Goal: Transaction & Acquisition: Download file/media

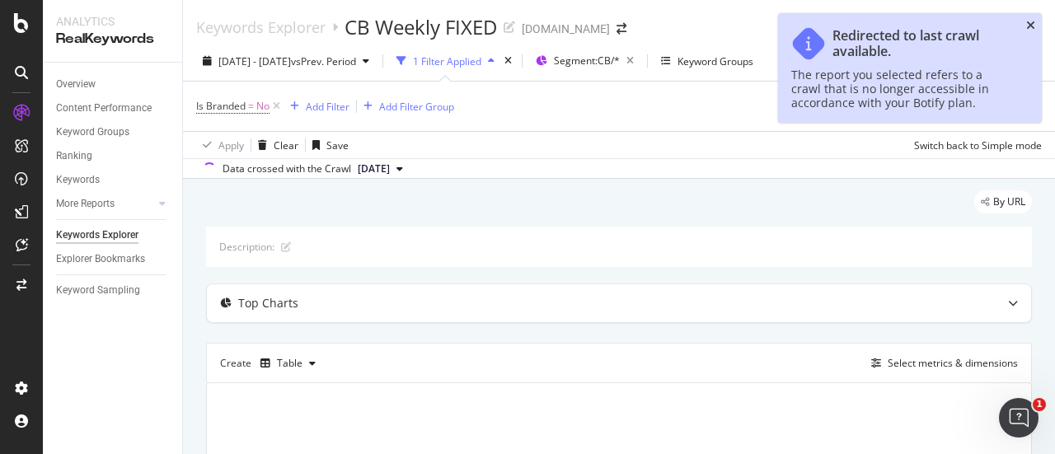
click at [1032, 25] on icon "close toast" at bounding box center [1030, 26] width 9 height 12
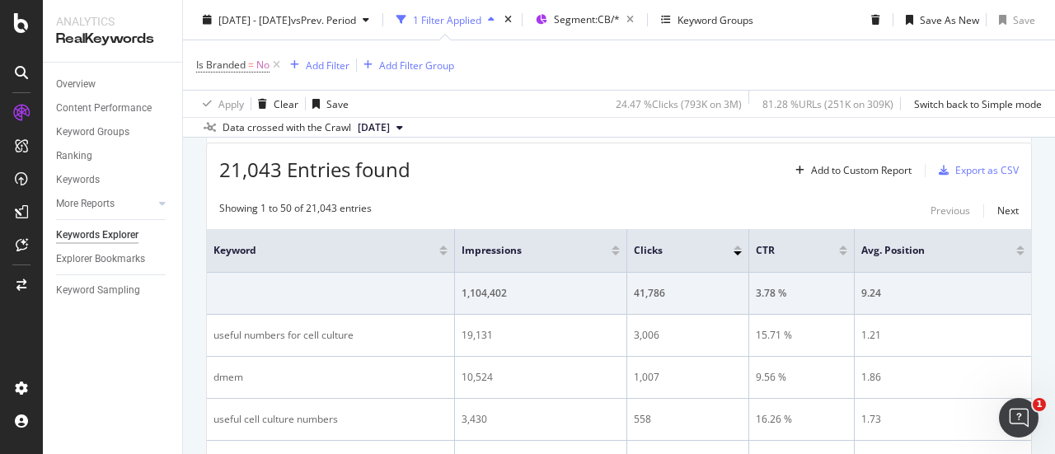
scroll to position [247, 0]
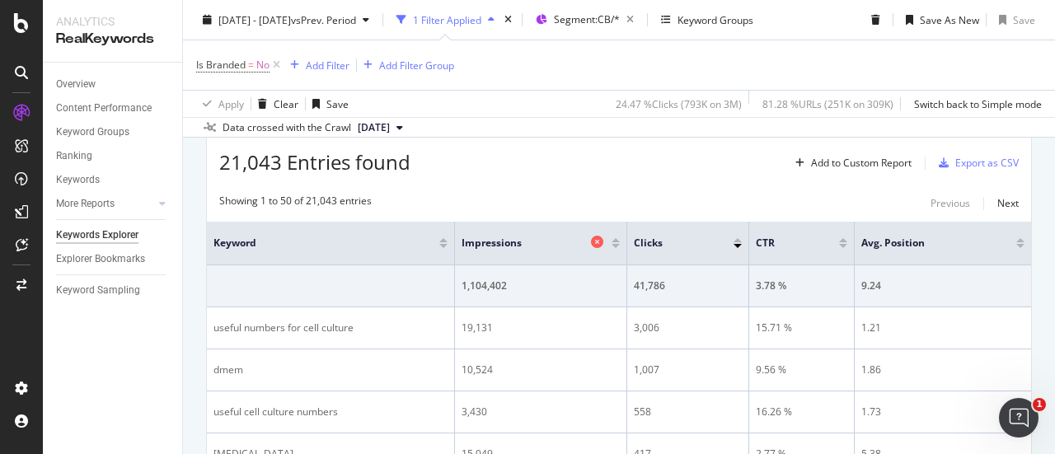
click at [598, 242] on icon at bounding box center [597, 242] width 12 height 12
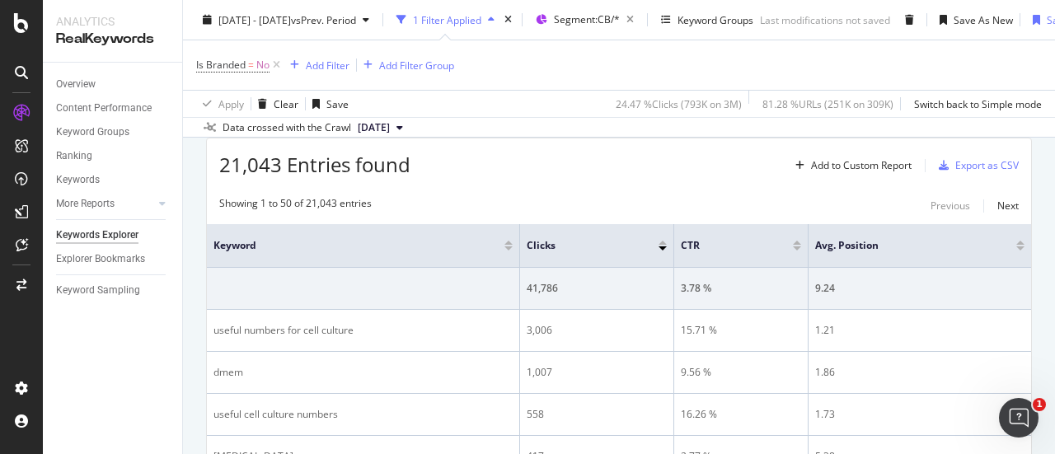
scroll to position [247, 0]
click at [772, 240] on icon at bounding box center [778, 242] width 12 height 12
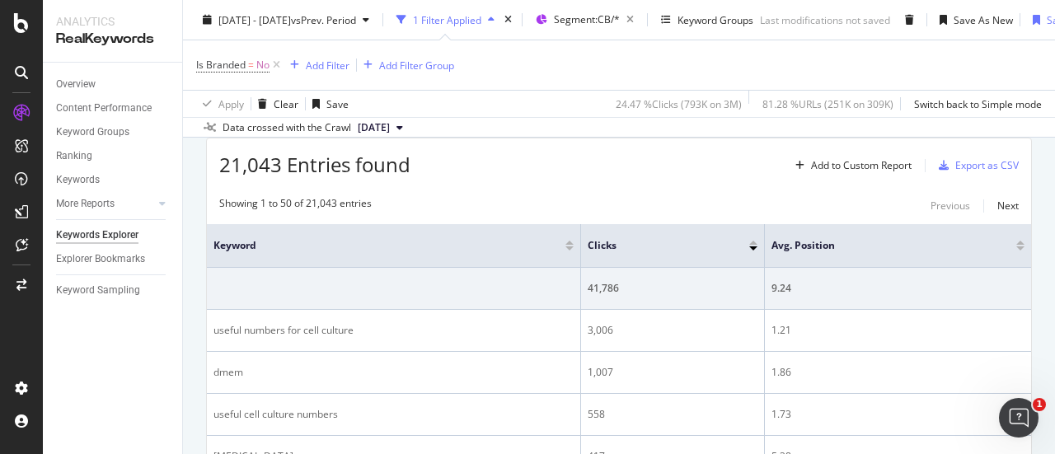
scroll to position [247, 0]
click at [996, 244] on icon at bounding box center [1002, 242] width 12 height 12
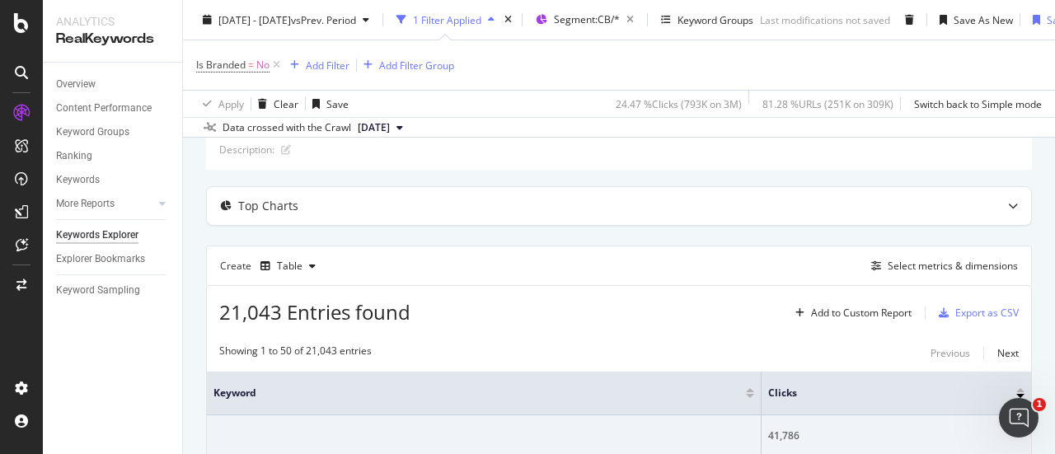
scroll to position [82, 0]
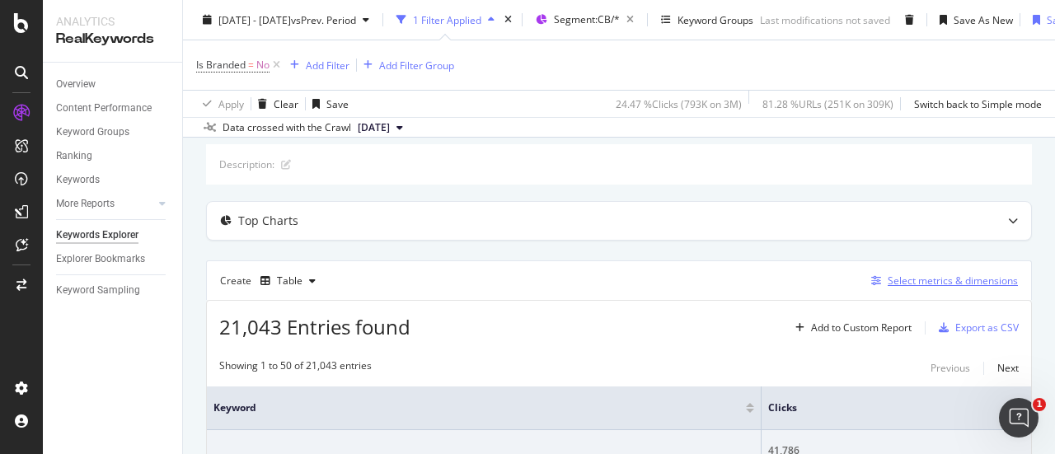
click at [911, 281] on div "Select metrics & dimensions" at bounding box center [953, 281] width 130 height 14
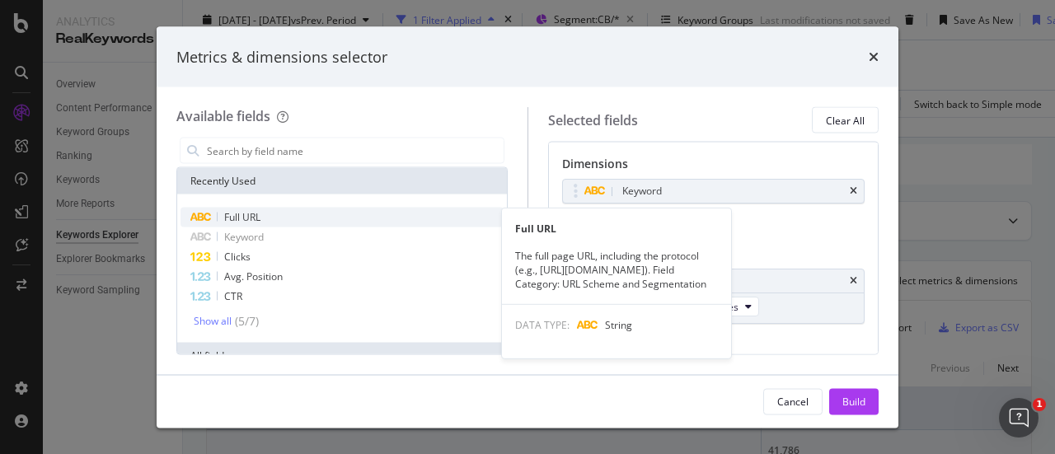
click at [312, 220] on div "Full URL" at bounding box center [341, 218] width 323 height 20
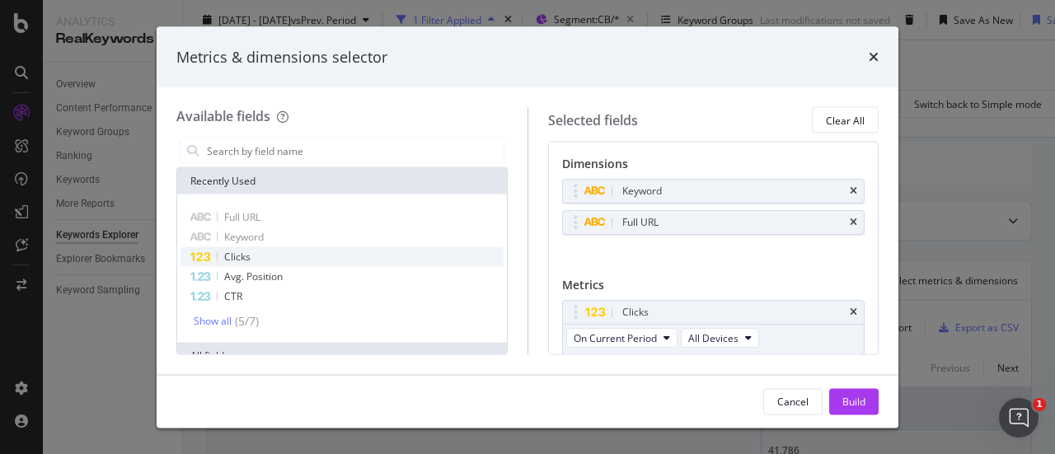
click at [316, 262] on div "Clicks" at bounding box center [341, 257] width 323 height 20
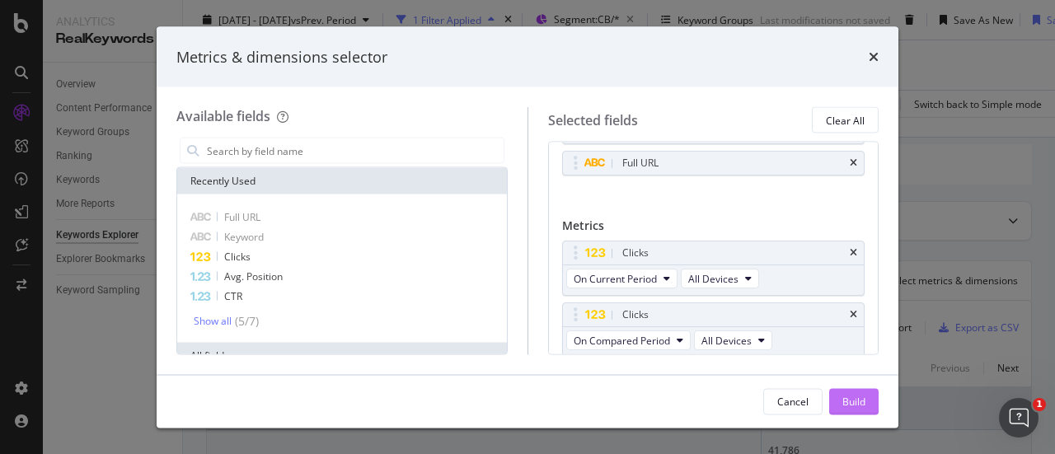
click at [857, 398] on div "Build" at bounding box center [853, 401] width 23 height 14
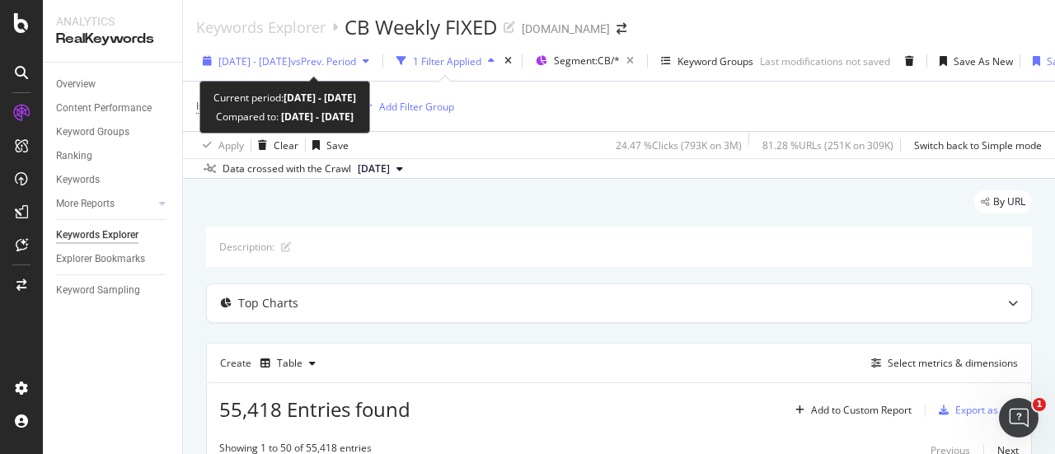
click at [291, 62] on span "[DATE] - [DATE]" at bounding box center [254, 61] width 73 height 14
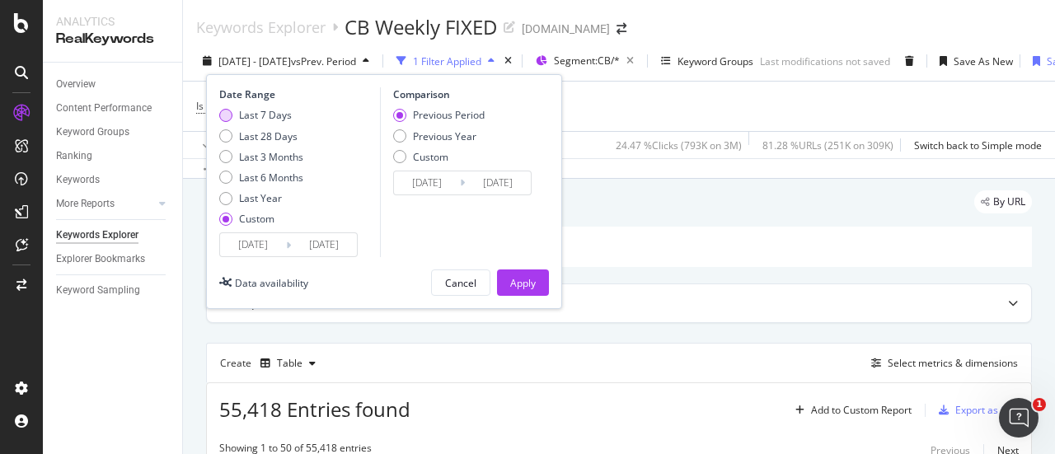
click at [249, 119] on div "Last 7 Days" at bounding box center [265, 115] width 53 height 14
type input "[DATE]"
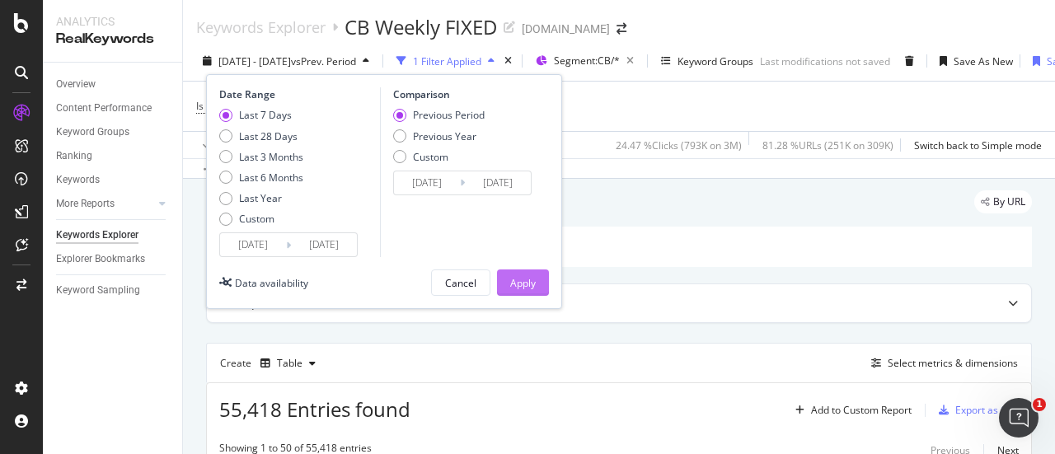
click at [521, 276] on div "Apply" at bounding box center [523, 283] width 26 height 14
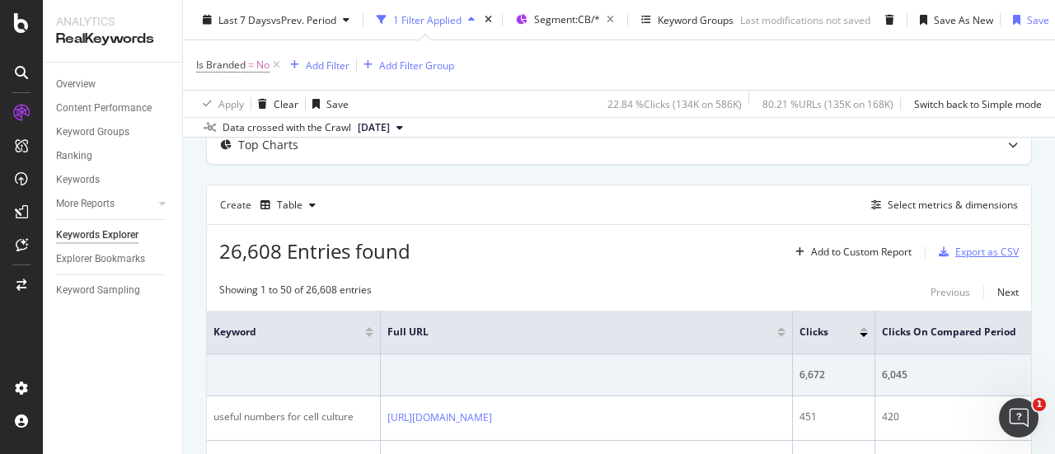
scroll to position [165, 0]
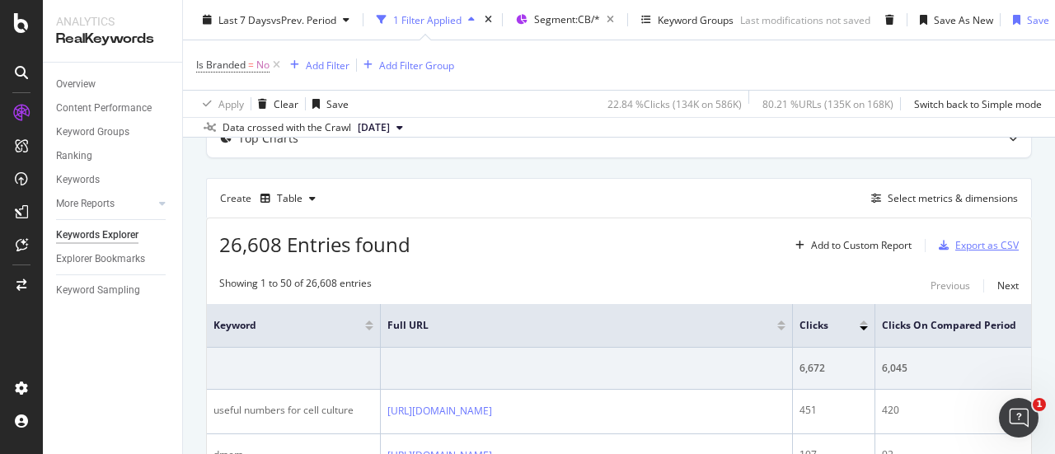
click at [968, 243] on div "Export as CSV" at bounding box center [986, 245] width 63 height 14
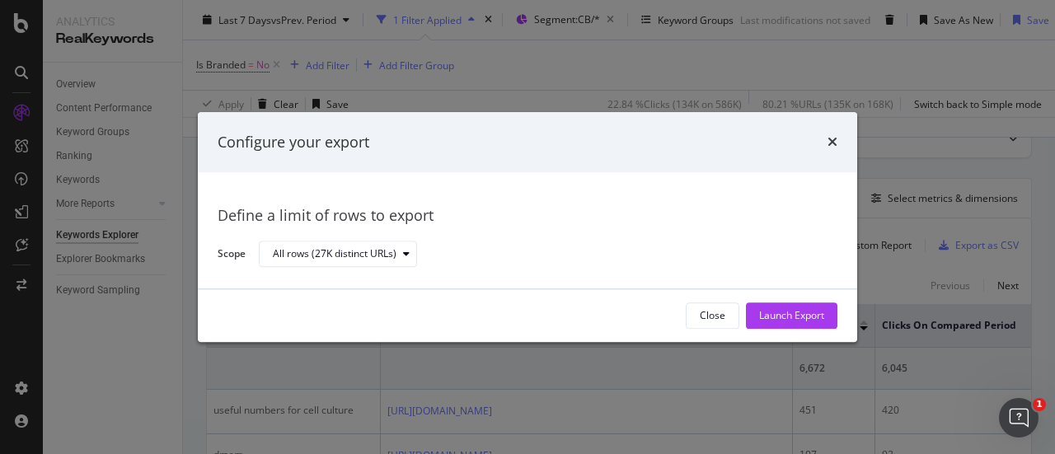
click at [779, 330] on div "Close Launch Export" at bounding box center [527, 315] width 659 height 53
click at [785, 311] on div "Launch Export" at bounding box center [791, 316] width 65 height 14
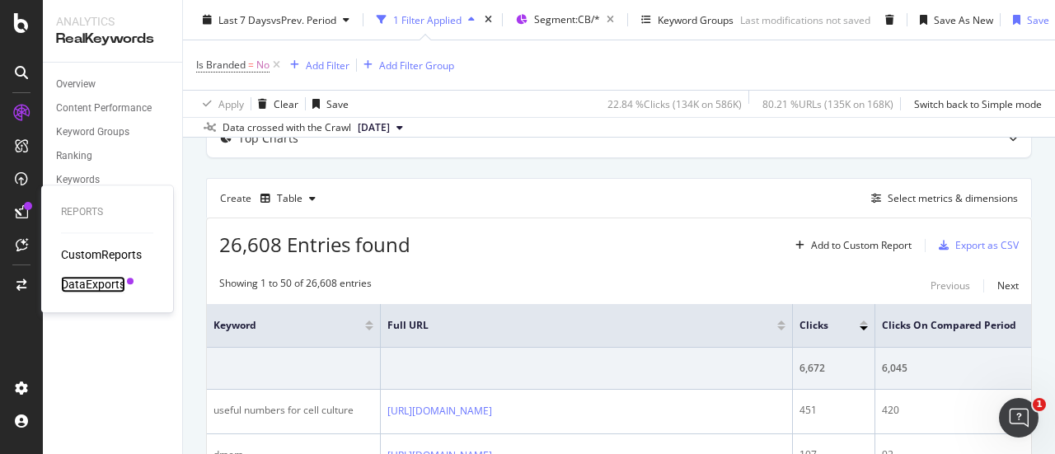
click at [90, 290] on div "DataExports" at bounding box center [93, 284] width 64 height 16
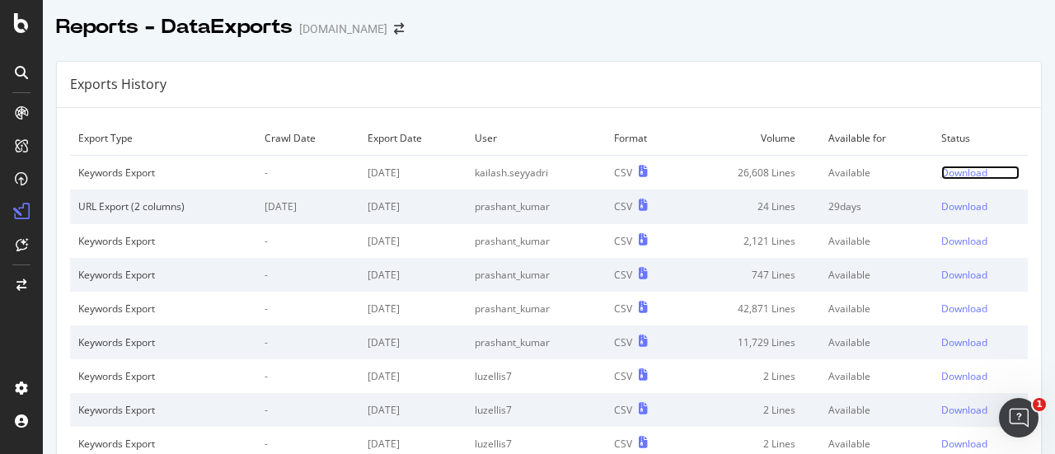
click at [959, 171] on div "Download" at bounding box center [964, 173] width 46 height 14
